Goal: Navigation & Orientation: Find specific page/section

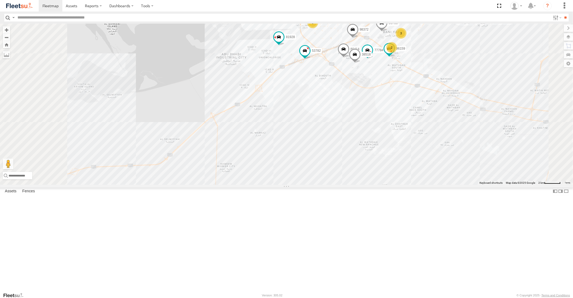
drag, startPoint x: 360, startPoint y: 190, endPoint x: 354, endPoint y: 210, distance: 20.6
click at [356, 185] on div "23056 93598 93668 87841 93660 45111 93659 65248 88129 93586-auh 93671 93580 734…" at bounding box center [286, 104] width 573 height 161
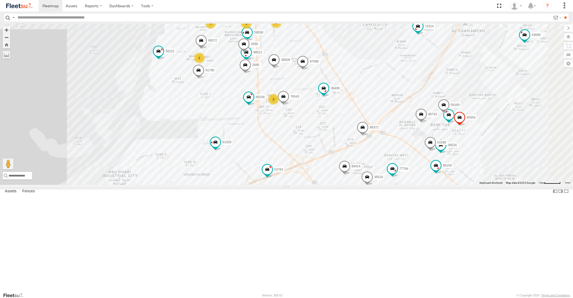
drag, startPoint x: 371, startPoint y: 135, endPoint x: 372, endPoint y: 207, distance: 71.7
click at [371, 185] on div "23056 93598 93668 87841 93660 45111 93659 65248 88129 93586-auh 93671 93580 734…" at bounding box center [286, 104] width 573 height 161
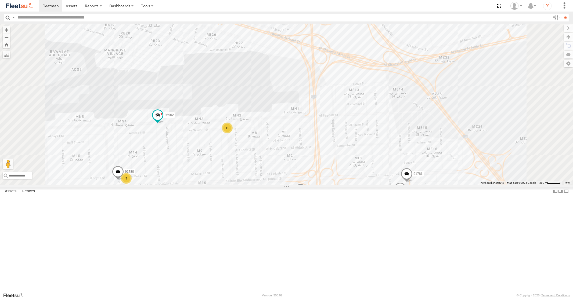
drag, startPoint x: 296, startPoint y: 240, endPoint x: 280, endPoint y: 128, distance: 113.7
click at [281, 146] on div "23056 93598 93668 87841 93660 45111 93659 65248 88129 93586-auh 93671 93580 734…" at bounding box center [286, 104] width 573 height 161
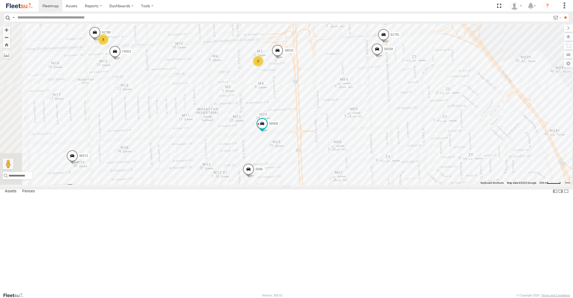
drag, startPoint x: 281, startPoint y: 130, endPoint x: 310, endPoint y: 220, distance: 94.5
click at [308, 185] on div "23056 93598 93668 87841 93660 45111 93659 65248 88129 93586-auh 93671 93580 734…" at bounding box center [286, 104] width 573 height 161
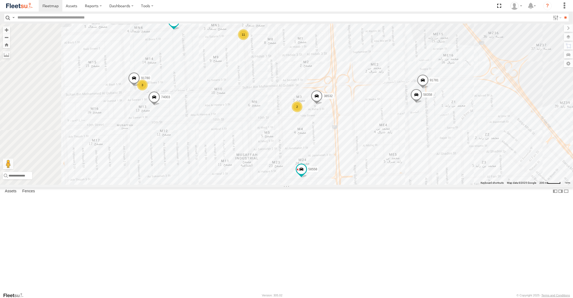
click at [179, 26] on span at bounding box center [174, 22] width 10 height 10
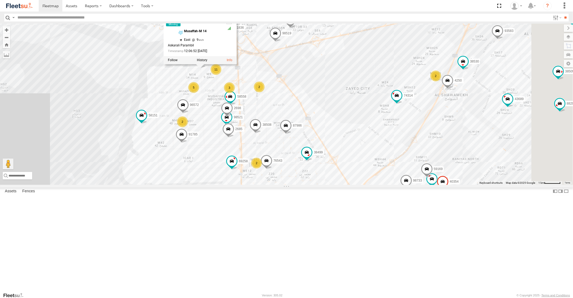
drag, startPoint x: 442, startPoint y: 222, endPoint x: 389, endPoint y: 197, distance: 58.4
click at [395, 185] on div "23056 93598 93668 87841 93660 45111 93659 65248 88129 93586-auh 93671 93580 734…" at bounding box center [286, 104] width 573 height 161
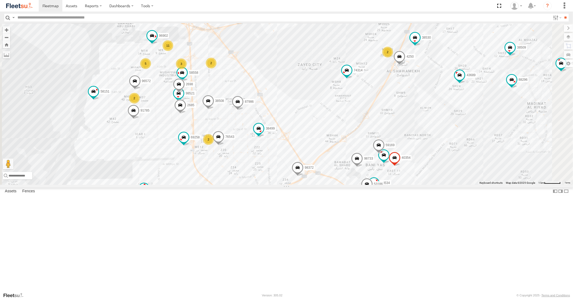
drag, startPoint x: 257, startPoint y: 136, endPoint x: 281, endPoint y: 176, distance: 46.8
click at [281, 175] on div "23056 93598 93668 87841 93660 45111 93659 65248 88129 93586-auh 93671 93580 734…" at bounding box center [286, 104] width 573 height 161
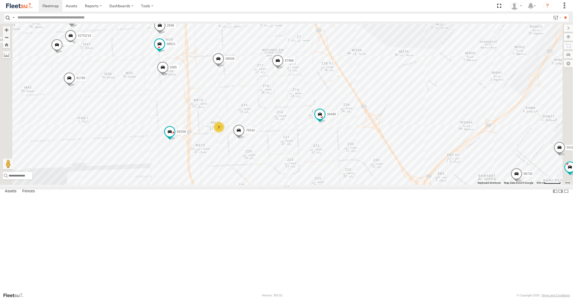
drag, startPoint x: 355, startPoint y: 246, endPoint x: 347, endPoint y: 160, distance: 86.6
click at [348, 179] on div "23056 93598 93668 87841 93660 45111 93659 65248 88129 93586-auh 93671 93580 734…" at bounding box center [286, 104] width 573 height 161
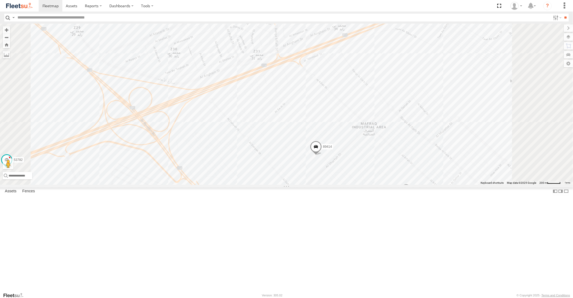
click at [322, 156] on span at bounding box center [316, 148] width 12 height 15
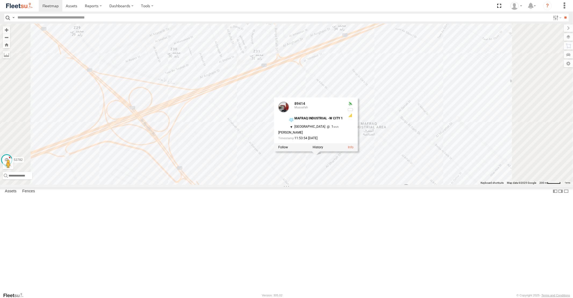
click at [412, 199] on span at bounding box center [406, 191] width 12 height 15
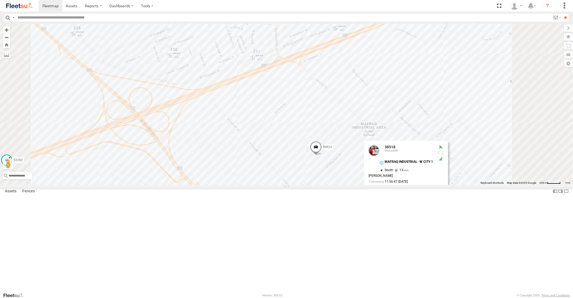
click at [322, 156] on span at bounding box center [316, 149] width 12 height 15
